Goal: Transaction & Acquisition: Subscribe to service/newsletter

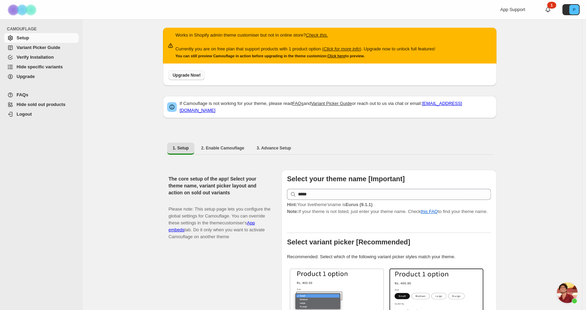
click at [182, 74] on span "Upgrade Now!" at bounding box center [187, 76] width 28 height 6
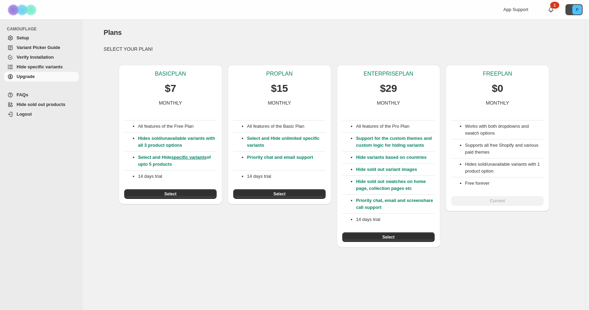
click at [578, 9] on text "P" at bounding box center [577, 10] width 2 height 4
click at [486, 38] on div "Plans. This page is ready Plans" at bounding box center [334, 32] width 461 height 26
click at [399, 238] on button "Select" at bounding box center [389, 237] width 93 height 10
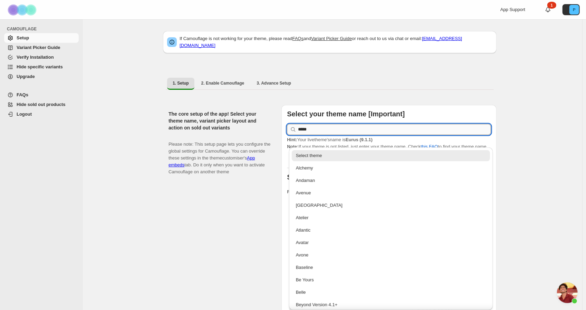
click at [338, 124] on input "*****" at bounding box center [394, 129] width 193 height 11
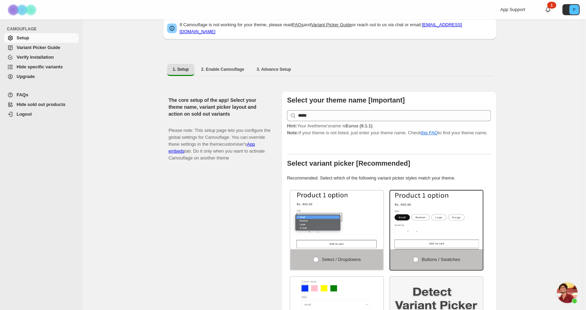
scroll to position [13, 0]
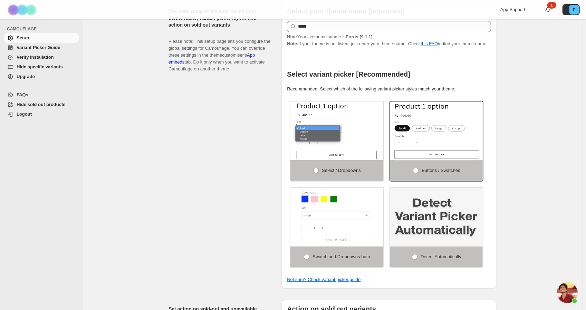
scroll to position [0, 0]
